Goal: Book appointment/travel/reservation

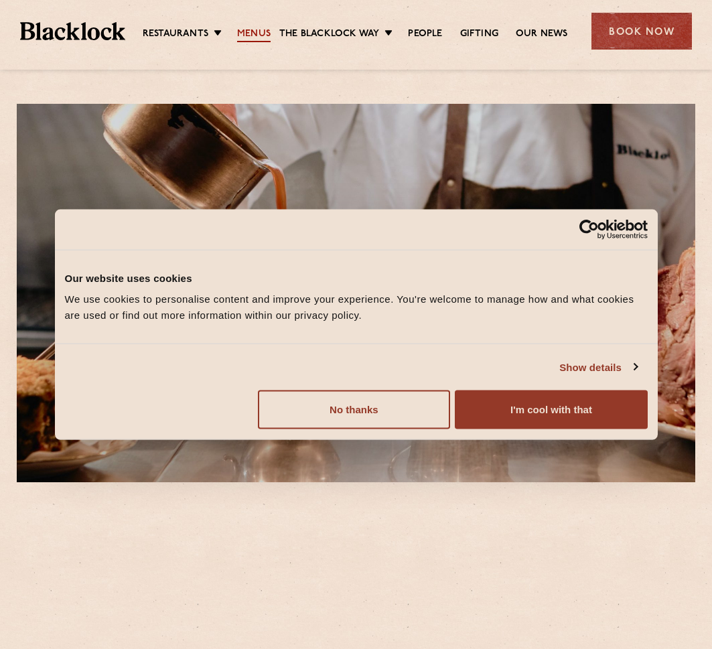
click at [261, 33] on link "Menus" at bounding box center [253, 34] width 33 height 15
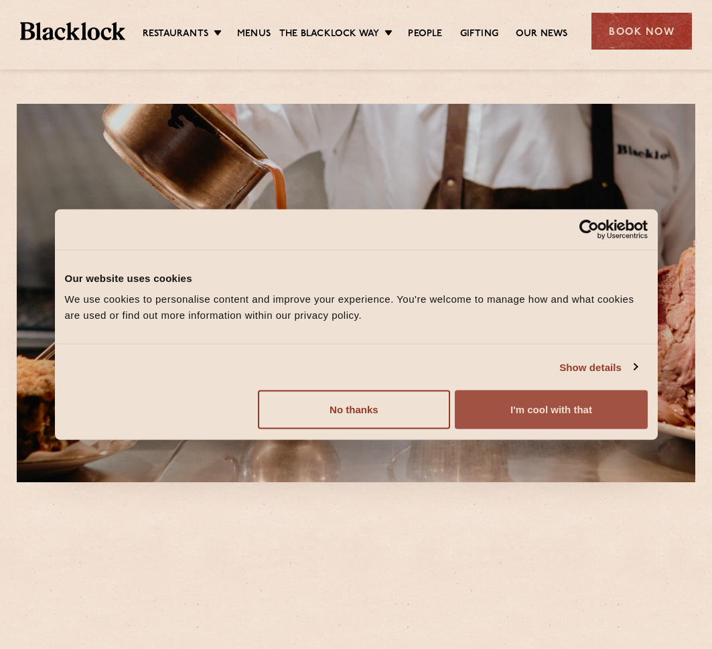
click at [550, 412] on button "I'm cool with that" at bounding box center [551, 409] width 192 height 39
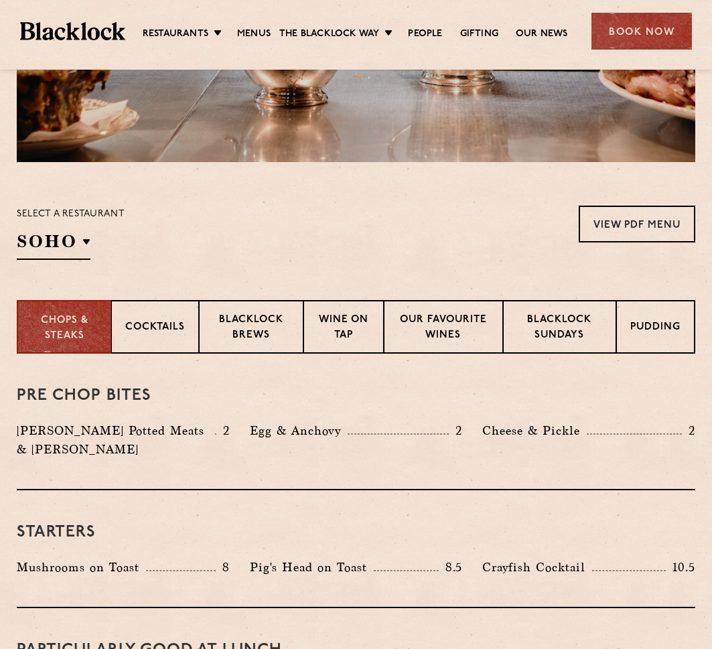
scroll to position [402, 0]
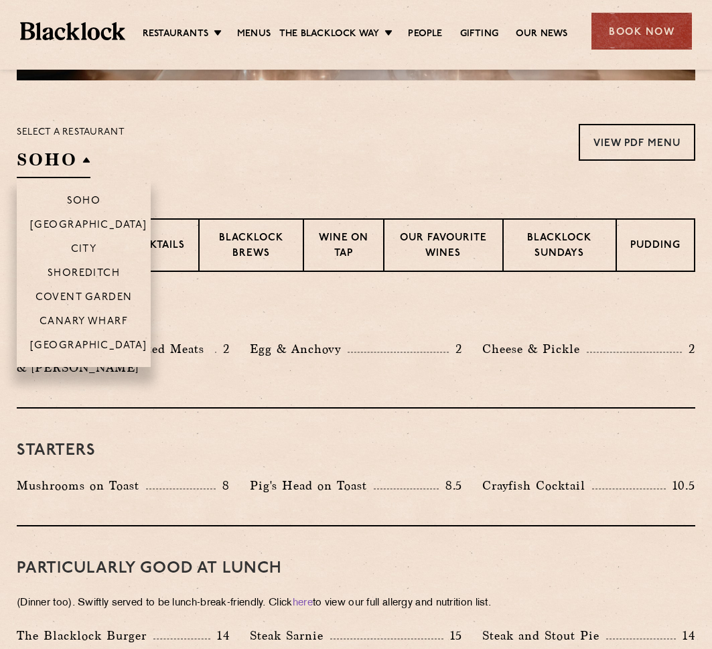
click at [76, 152] on h2 "SOHO" at bounding box center [54, 163] width 74 height 30
click at [102, 269] on p "Shoreditch" at bounding box center [84, 274] width 73 height 13
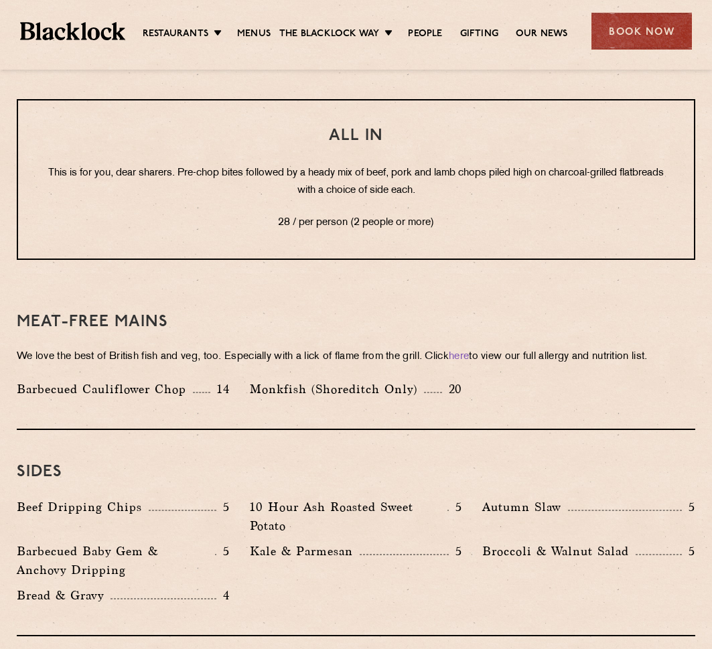
scroll to position [1741, 0]
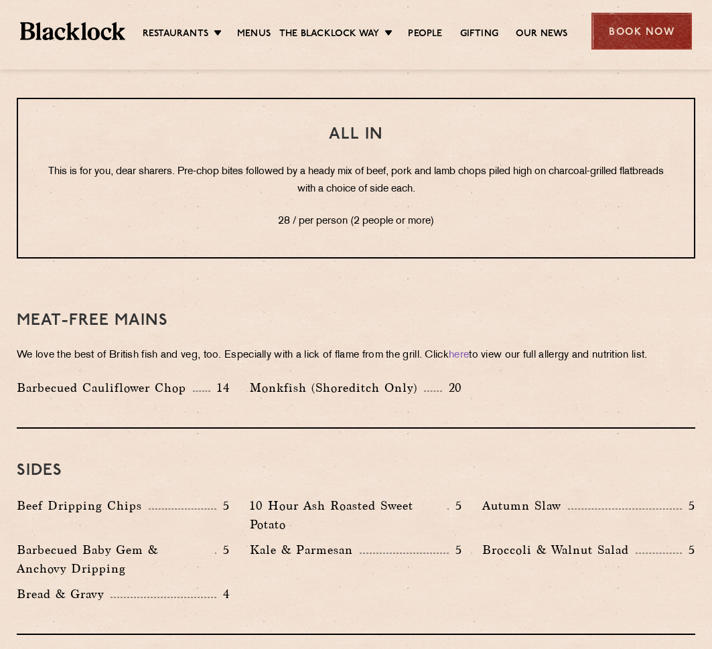
click at [654, 17] on div "Book Now" at bounding box center [641, 31] width 100 height 37
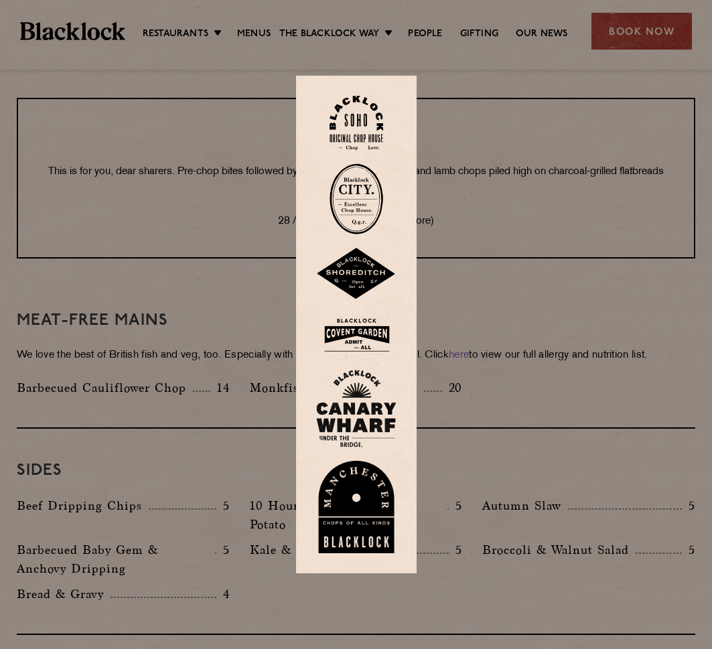
click at [357, 278] on img at bounding box center [356, 274] width 80 height 52
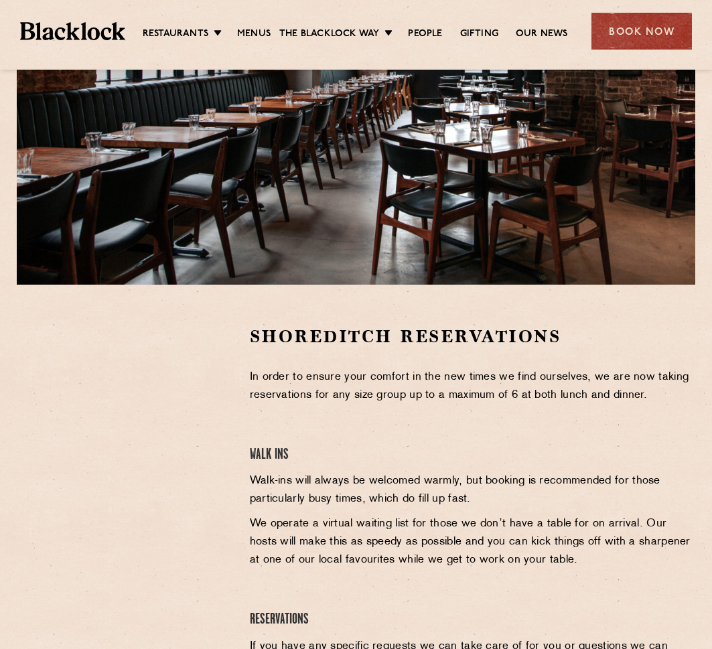
scroll to position [201, 0]
